Goal: Information Seeking & Learning: Find specific page/section

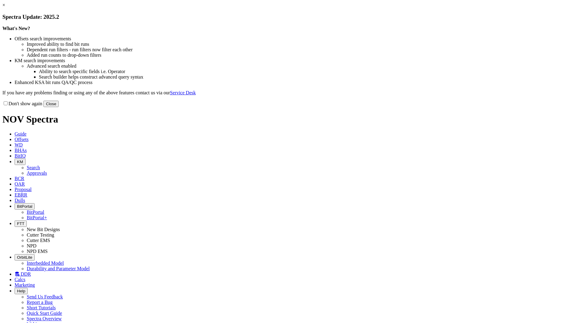
click at [59, 107] on button "Close" at bounding box center [50, 104] width 15 height 6
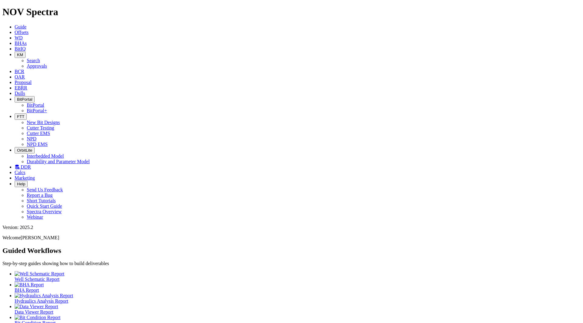
click at [24, 114] on span "FTT" at bounding box center [20, 116] width 7 height 5
click at [54, 125] on link "Cutter Testing" at bounding box center [41, 127] width 28 height 5
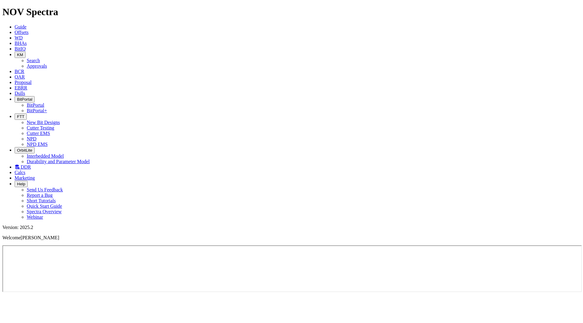
click at [27, 114] on button "FTT" at bounding box center [21, 117] width 12 height 6
click at [36, 136] on link "NPD" at bounding box center [32, 138] width 10 height 5
click at [17, 114] on icon "button" at bounding box center [17, 116] width 0 height 5
click at [54, 125] on link "Cutter Testing" at bounding box center [41, 127] width 28 height 5
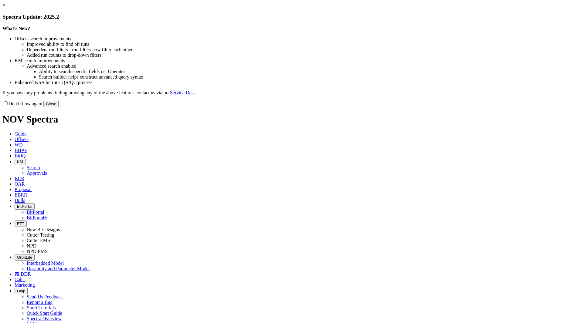
click at [59, 107] on button "Close" at bounding box center [50, 104] width 15 height 6
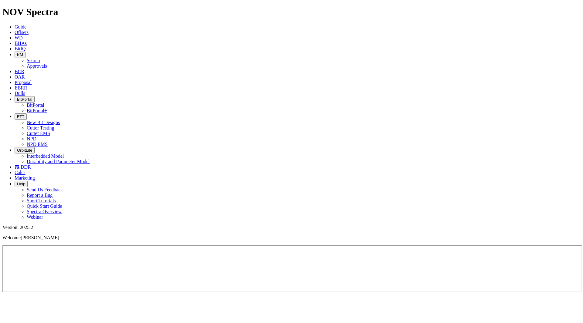
click at [27, 114] on button "FTT" at bounding box center [21, 117] width 12 height 6
click at [36, 136] on link "NPD" at bounding box center [32, 138] width 10 height 5
click at [27, 114] on button "FTT" at bounding box center [21, 117] width 12 height 6
click at [54, 125] on link "Cutter Testing" at bounding box center [41, 127] width 28 height 5
click at [26, 46] on link "BitIQ" at bounding box center [20, 48] width 11 height 5
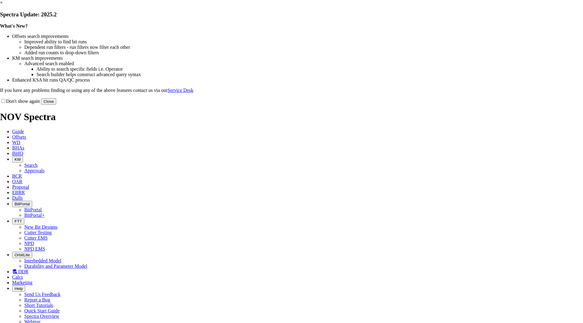
click at [56, 105] on button "Close" at bounding box center [48, 101] width 15 height 6
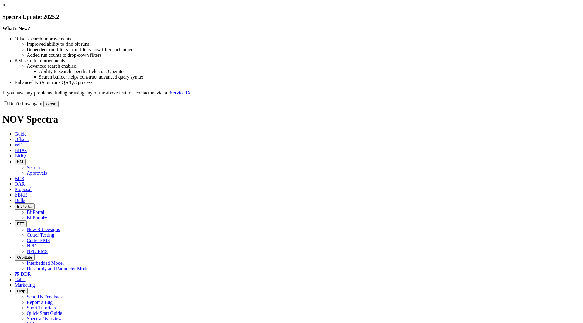
click at [59, 107] on button "Close" at bounding box center [50, 104] width 15 height 6
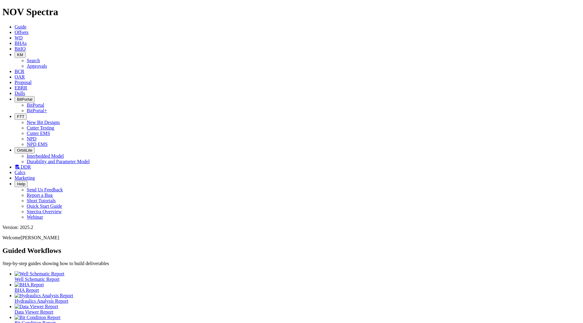
click at [15, 30] on icon at bounding box center [15, 32] width 0 height 5
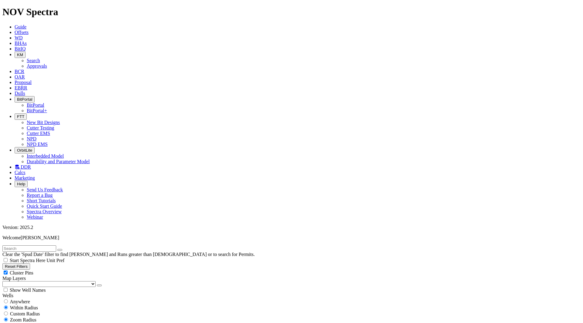
scroll to position [91, 0]
checkbox input "false"
checkbox input "true"
click at [23, 299] on span "Anywhere" at bounding box center [20, 301] width 20 height 5
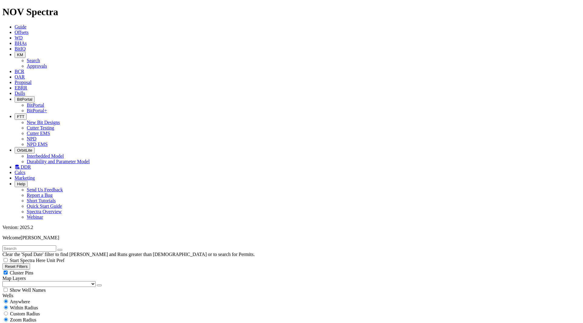
radio input "true"
radio input "false"
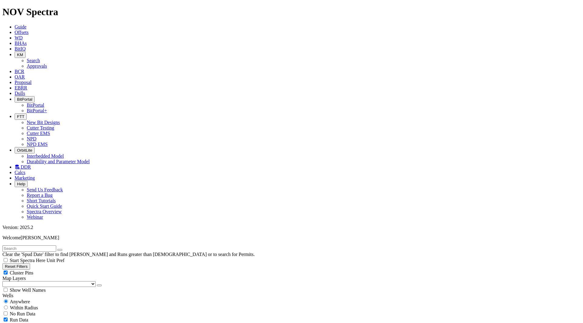
type input "[DATE]"
click at [65, 270] on div "Cluster Pins" at bounding box center [291, 273] width 578 height 6
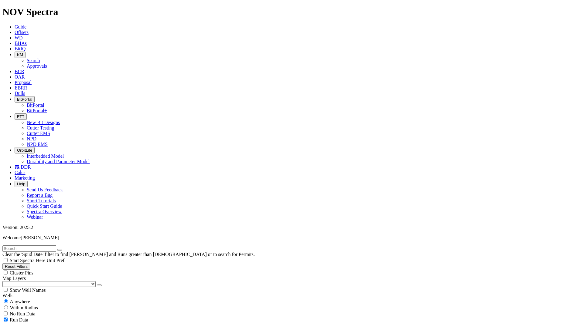
checkbox input "false"
checkbox input "true"
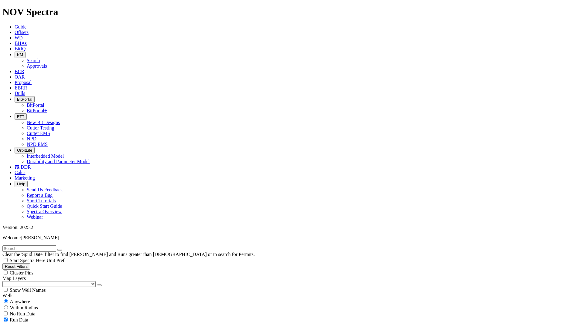
checkbox input "false"
checkbox input "true"
checkbox input "false"
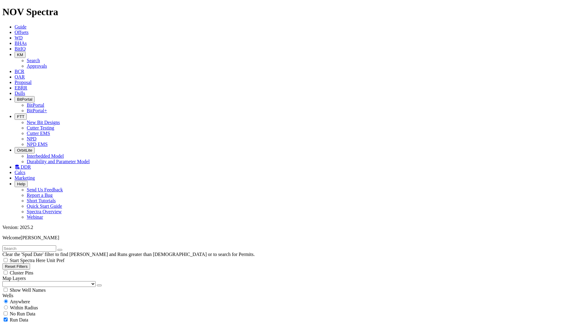
click at [27, 114] on button "FTT" at bounding box center [21, 117] width 12 height 6
click at [17, 148] on icon "button" at bounding box center [17, 150] width 0 height 5
click at [19, 165] on icon at bounding box center [17, 167] width 5 height 5
